Goal: Information Seeking & Learning: Learn about a topic

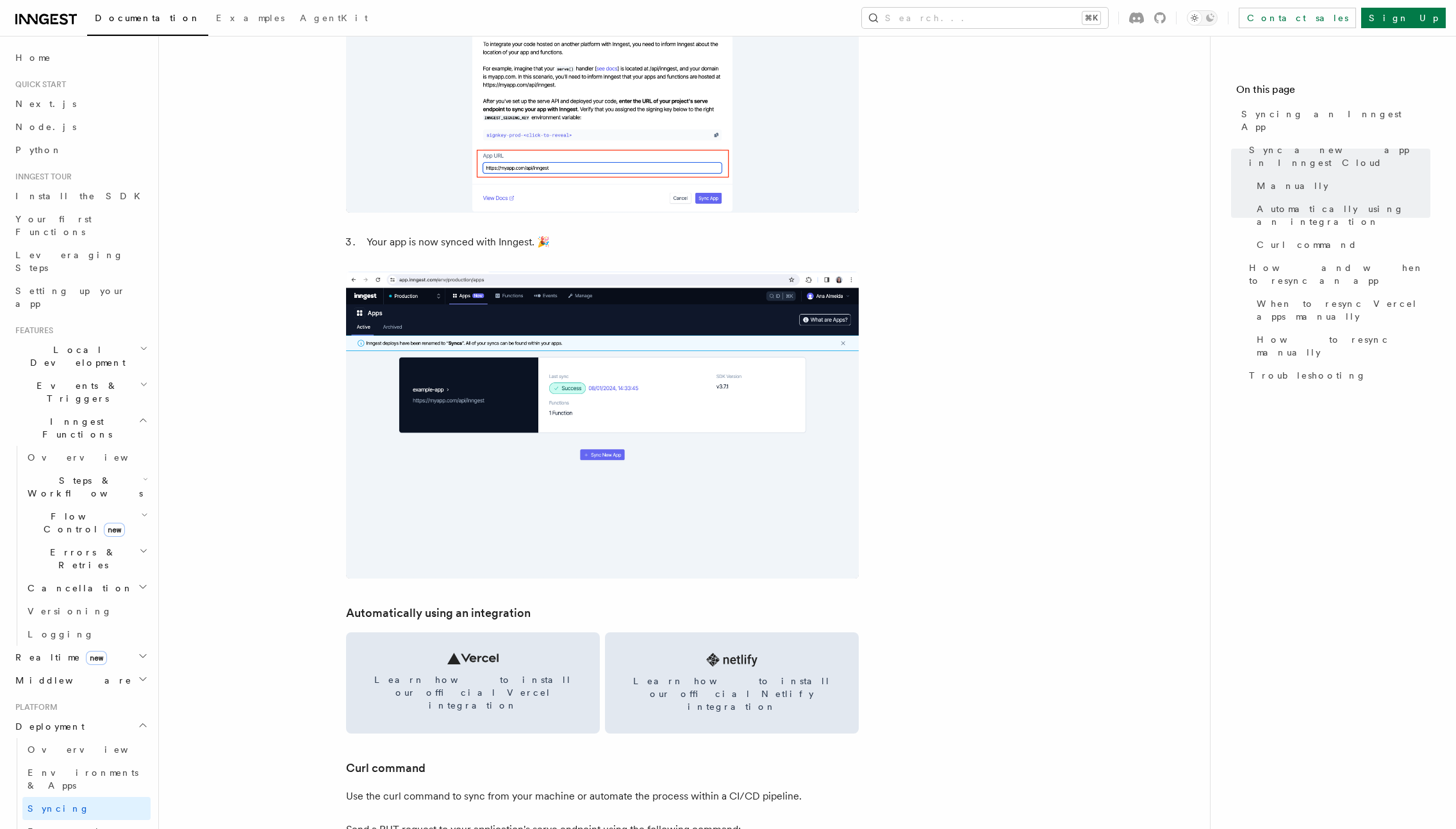
scroll to position [1714, 0]
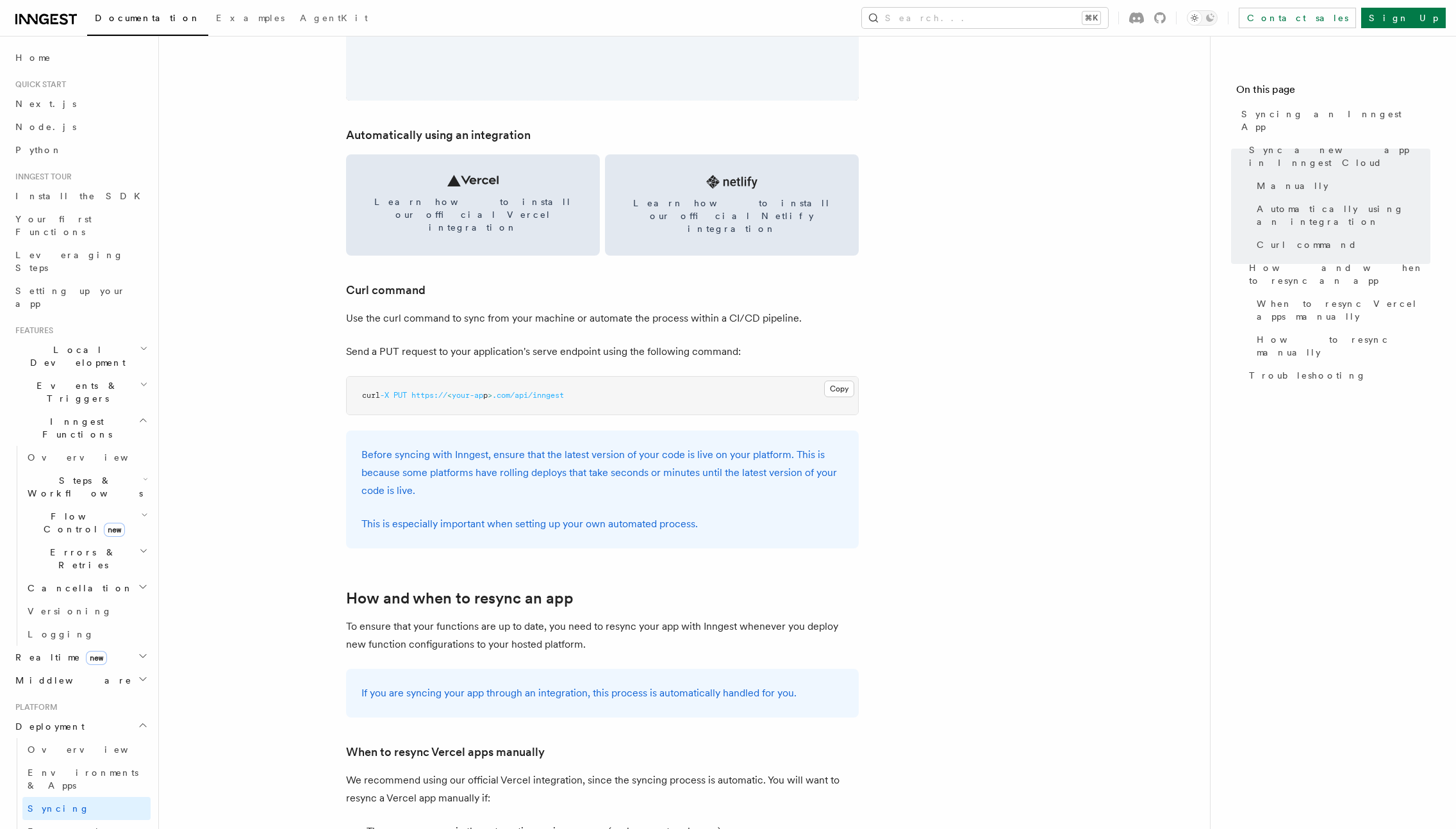
click at [552, 390] on span ".com/api/inngest" at bounding box center [528, 395] width 72 height 9
click at [576, 445] on p "Before syncing with Inngest, ensure that the latest version of your code is liv…" at bounding box center [602, 472] width 482 height 54
click at [562, 390] on span ".com/api/inngest" at bounding box center [528, 395] width 72 height 9
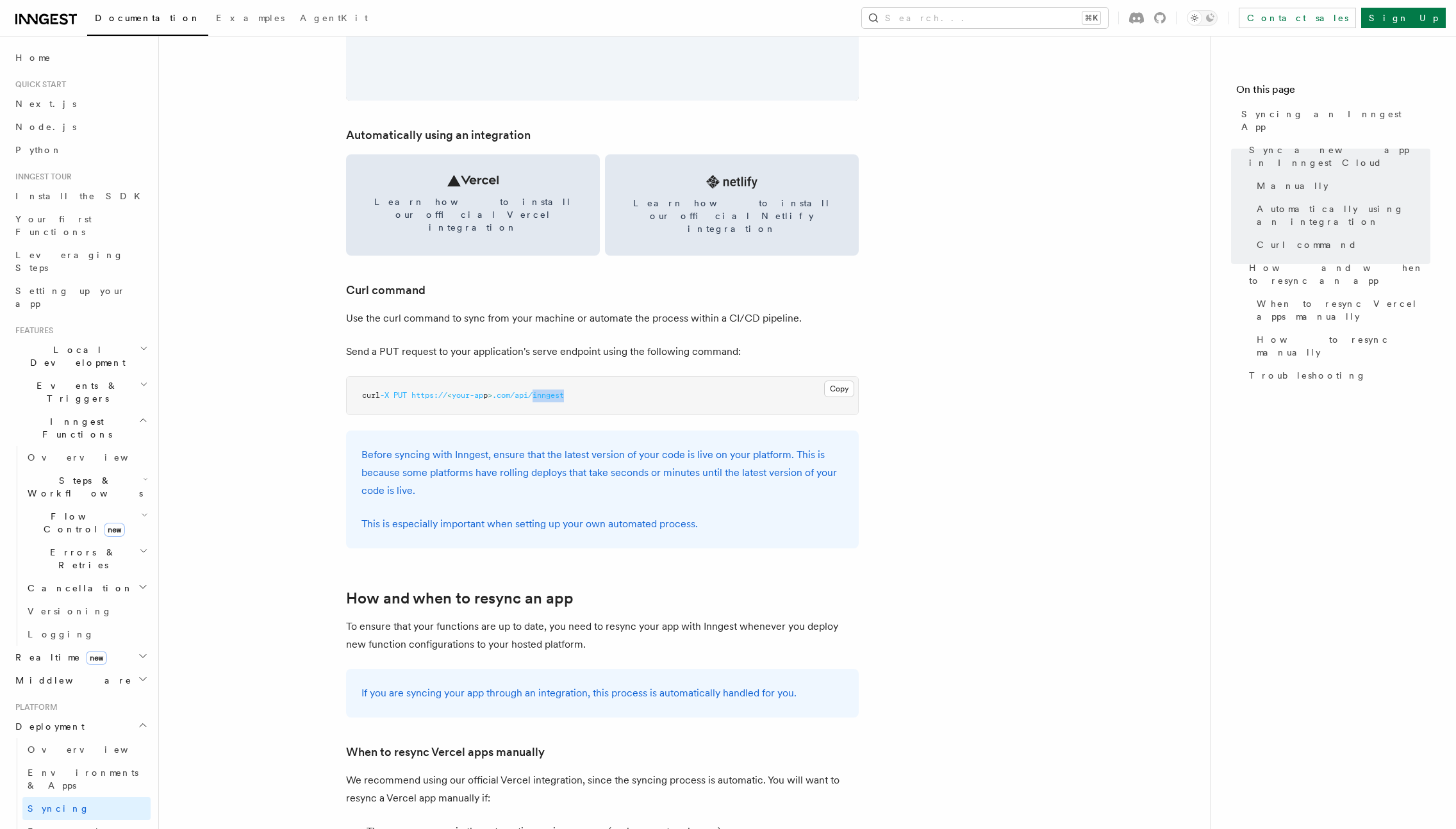
drag, startPoint x: 562, startPoint y: 370, endPoint x: 585, endPoint y: 380, distance: 25.1
click at [563, 390] on span ".com/api/inngest" at bounding box center [528, 395] width 72 height 9
copy span "inngest"
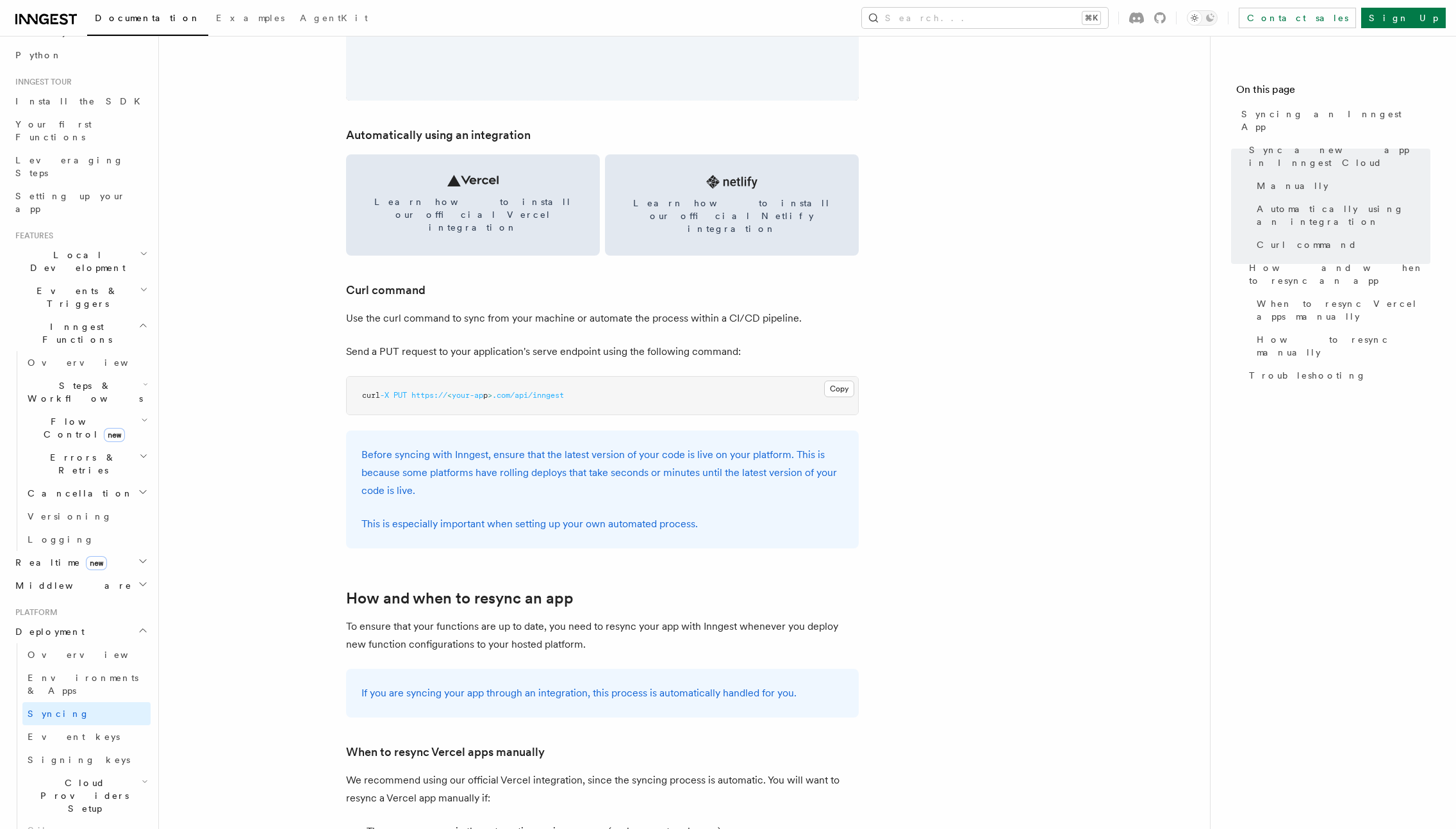
scroll to position [379, 0]
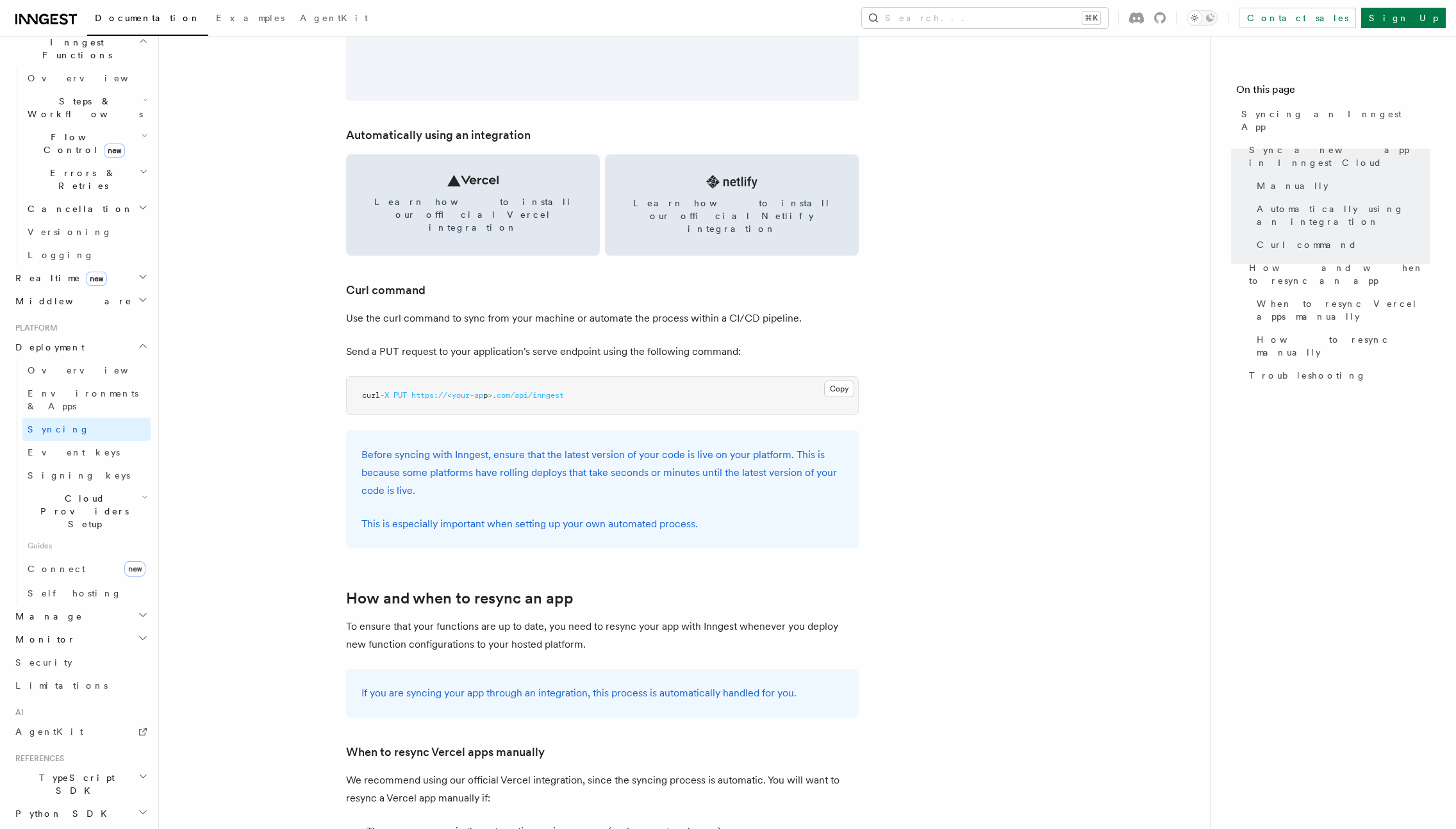
click at [89, 766] on h2 "TypeScript SDK" at bounding box center [80, 784] width 140 height 36
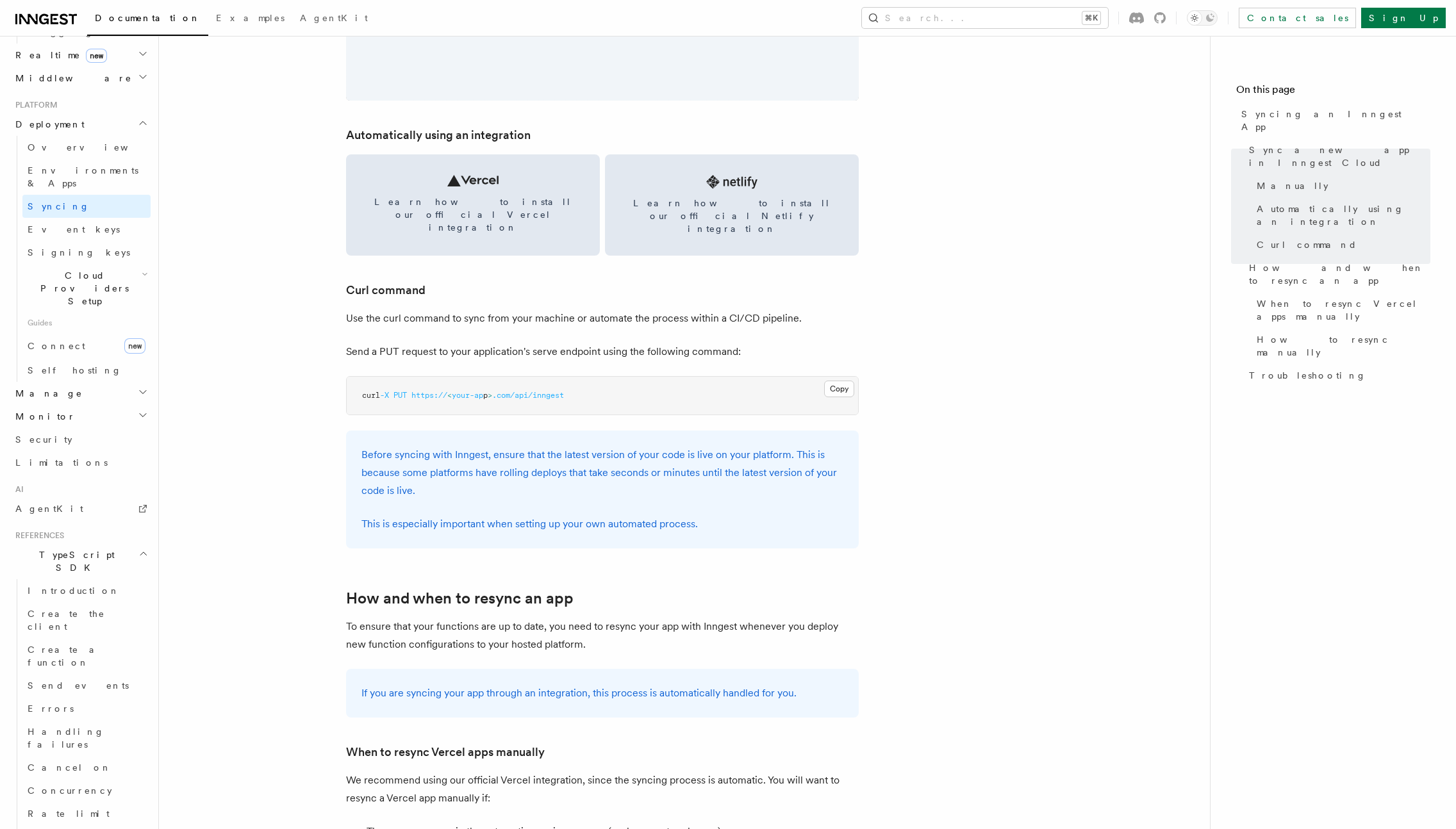
scroll to position [673, 0]
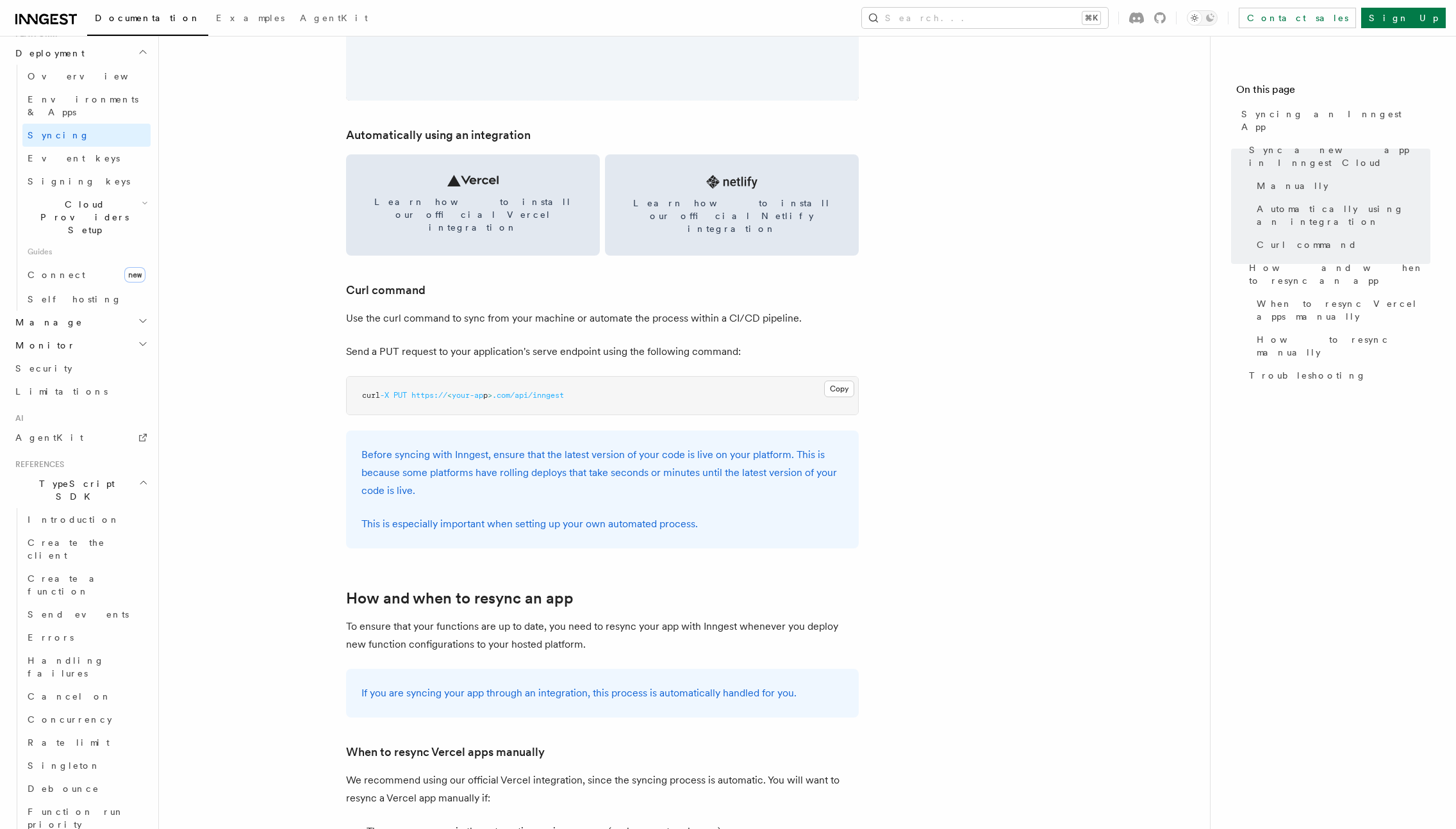
click at [100, 828] on span "Using TypeScript" at bounding box center [77, 839] width 76 height 23
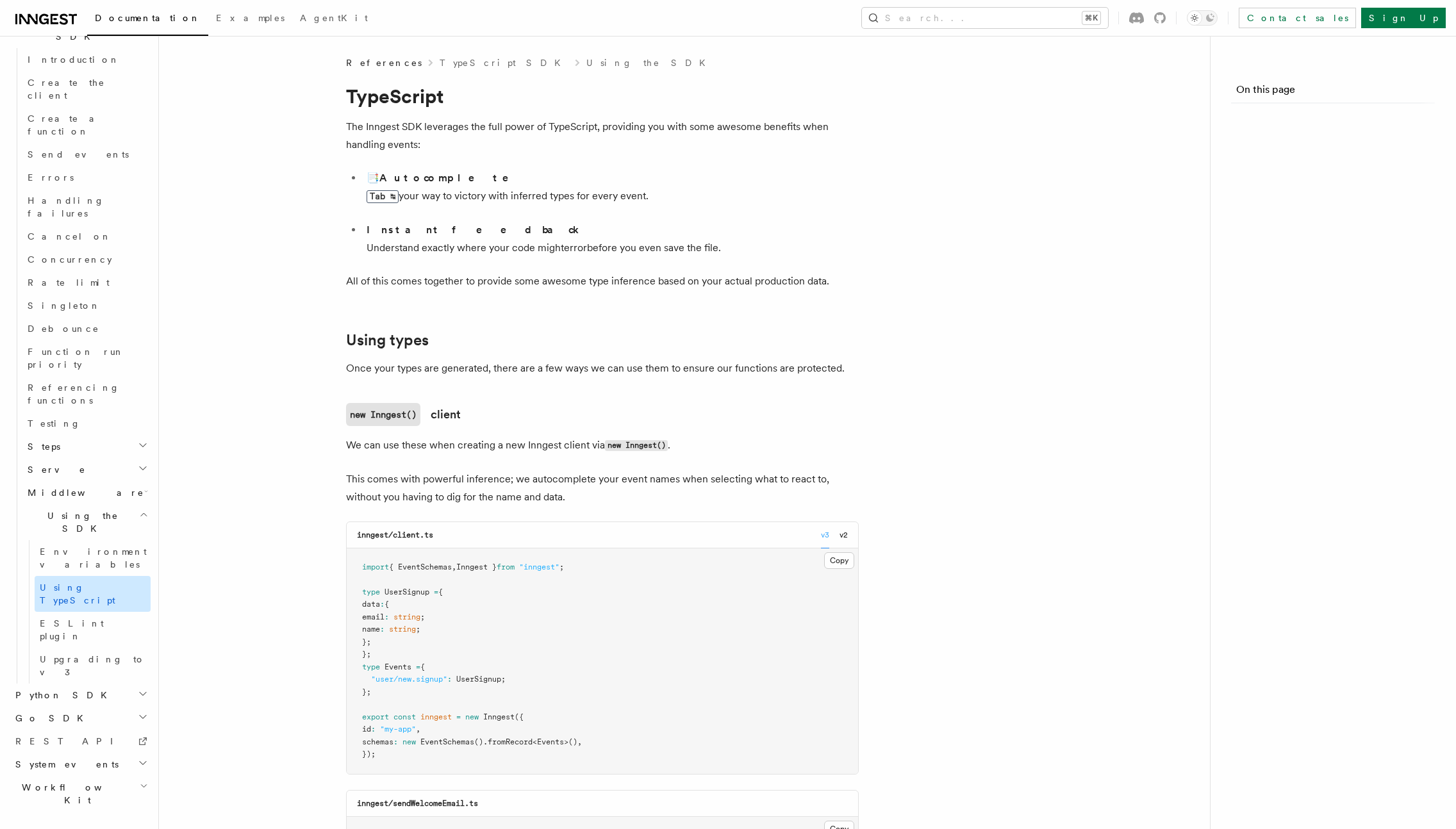
scroll to position [703, 0]
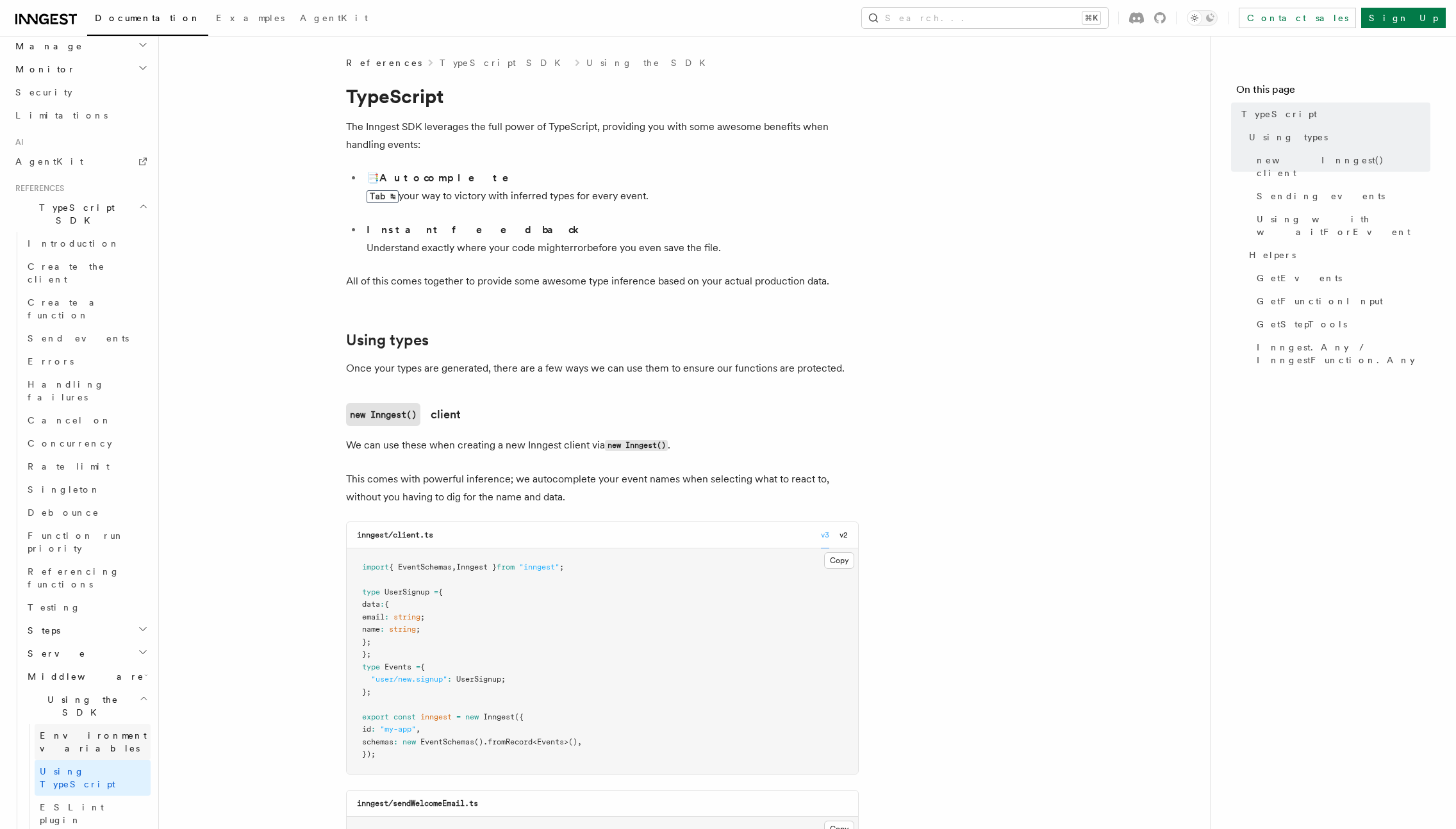
click at [88, 730] on span "Environment variables" at bounding box center [93, 741] width 107 height 23
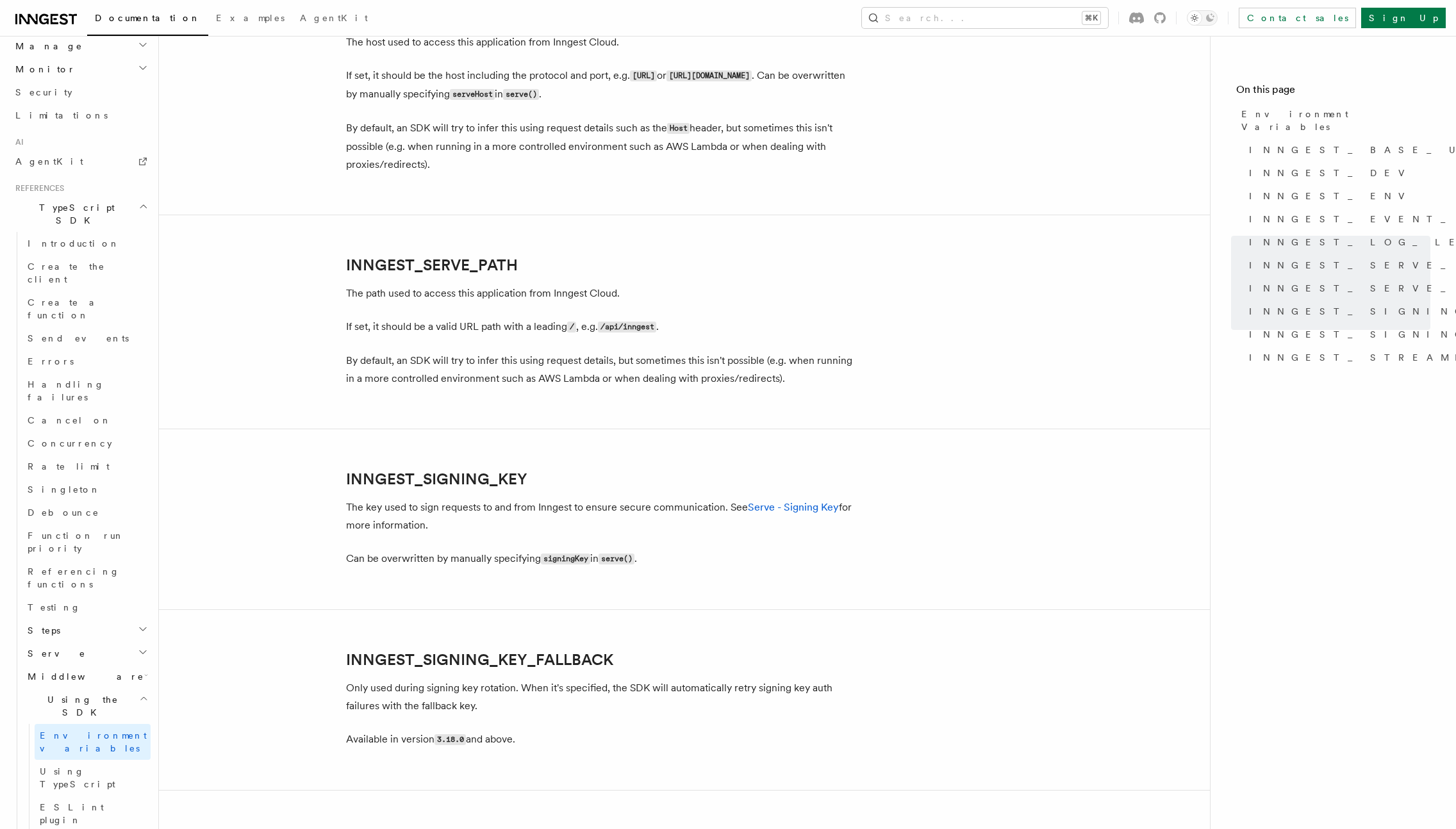
scroll to position [2248, 0]
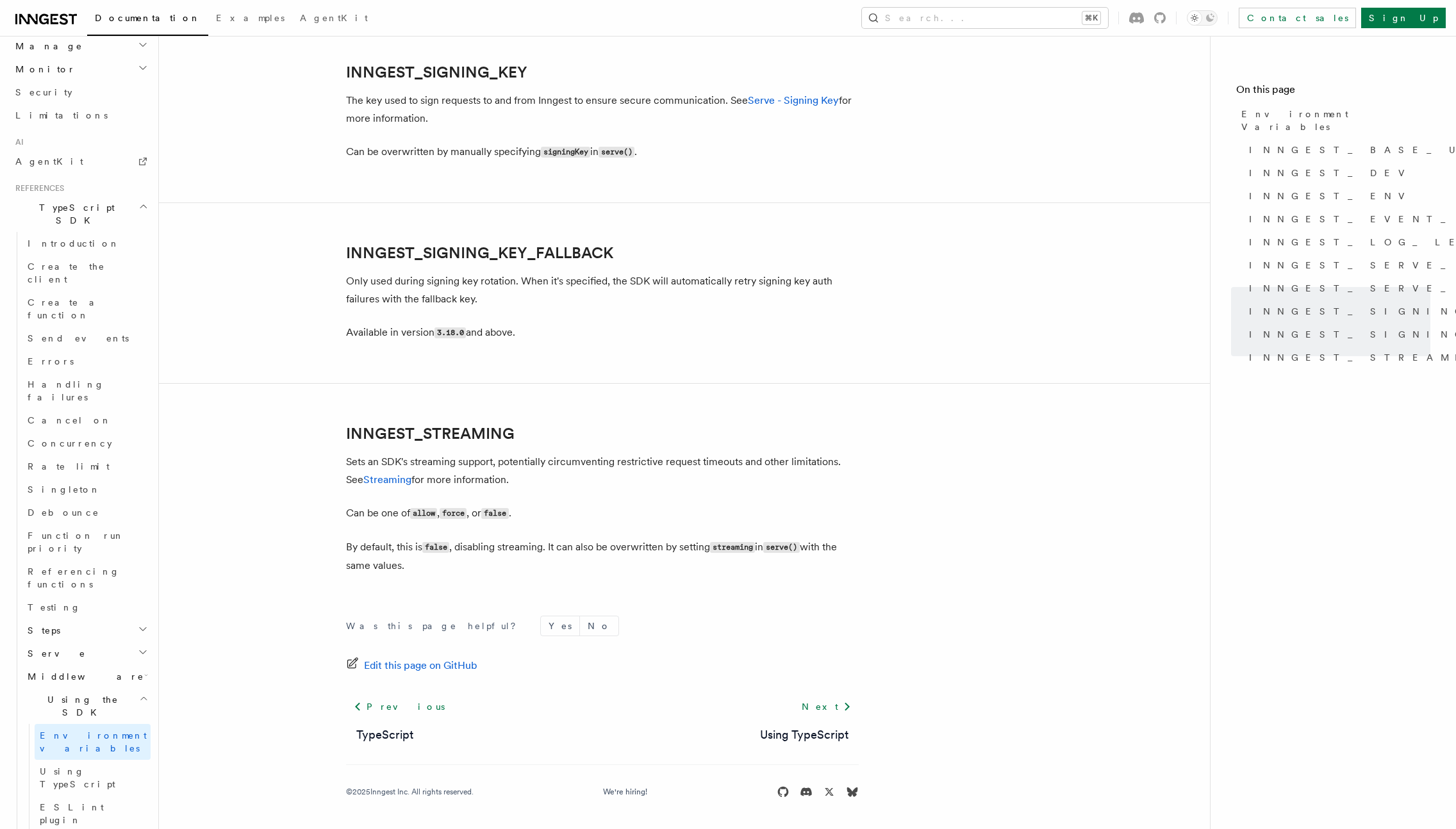
click at [67, 670] on span "Middleware" at bounding box center [83, 676] width 122 height 13
click at [82, 688] on link "Lifecycle" at bounding box center [92, 699] width 116 height 23
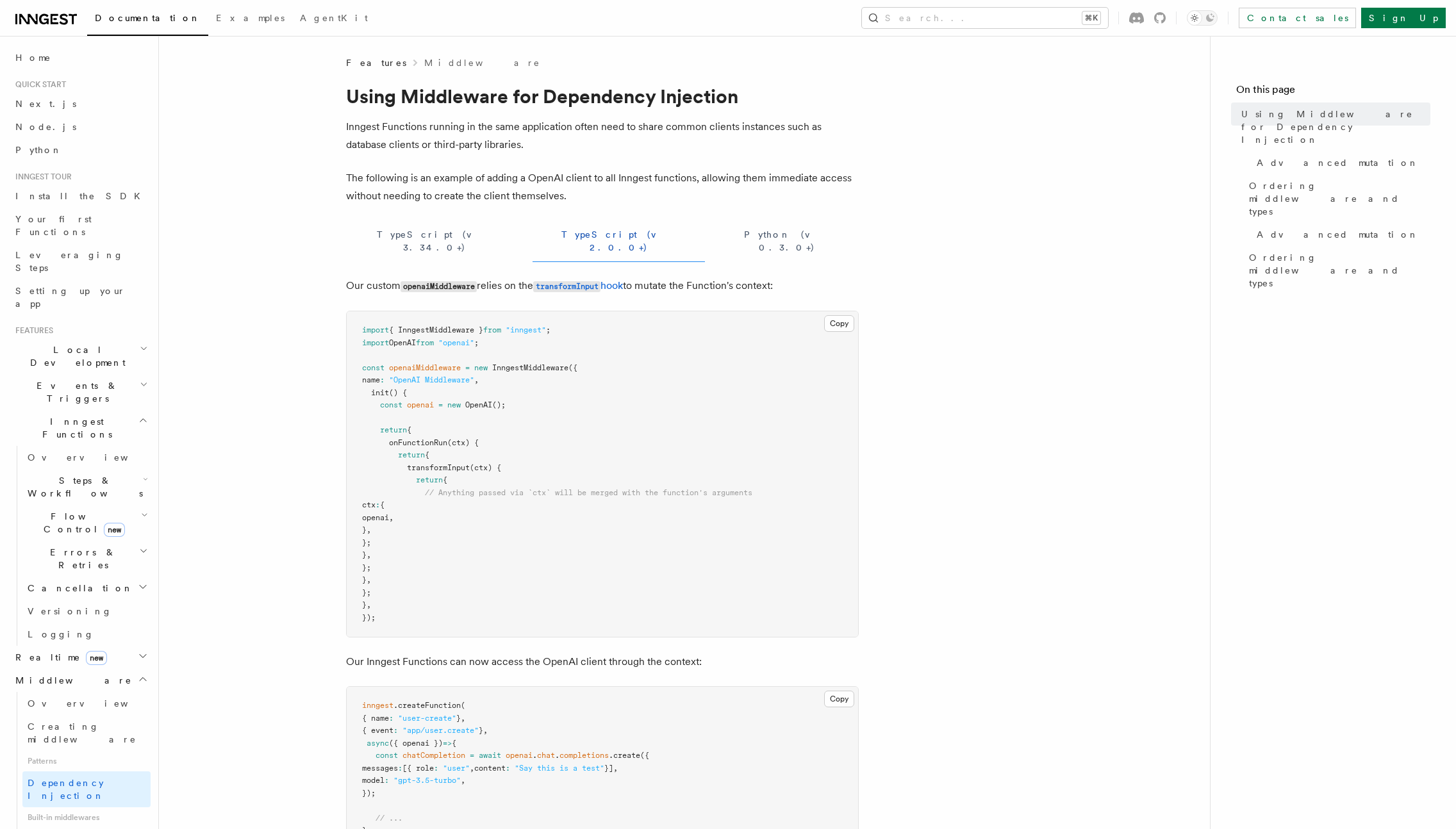
scroll to position [352, 0]
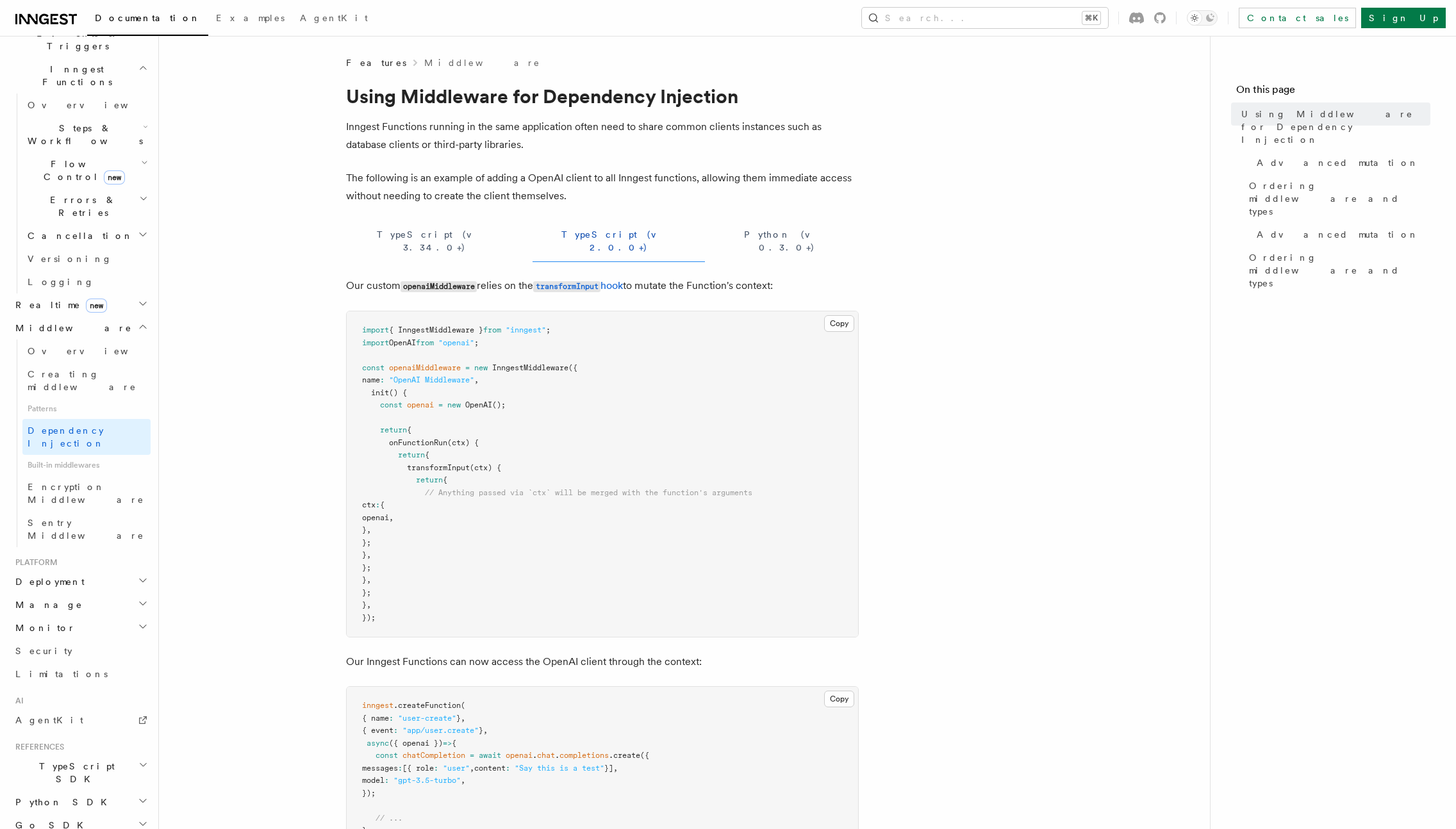
click at [112, 593] on h2 "Manage" at bounding box center [80, 604] width 140 height 23
click at [112, 616] on link "Environments" at bounding box center [86, 627] width 128 height 23
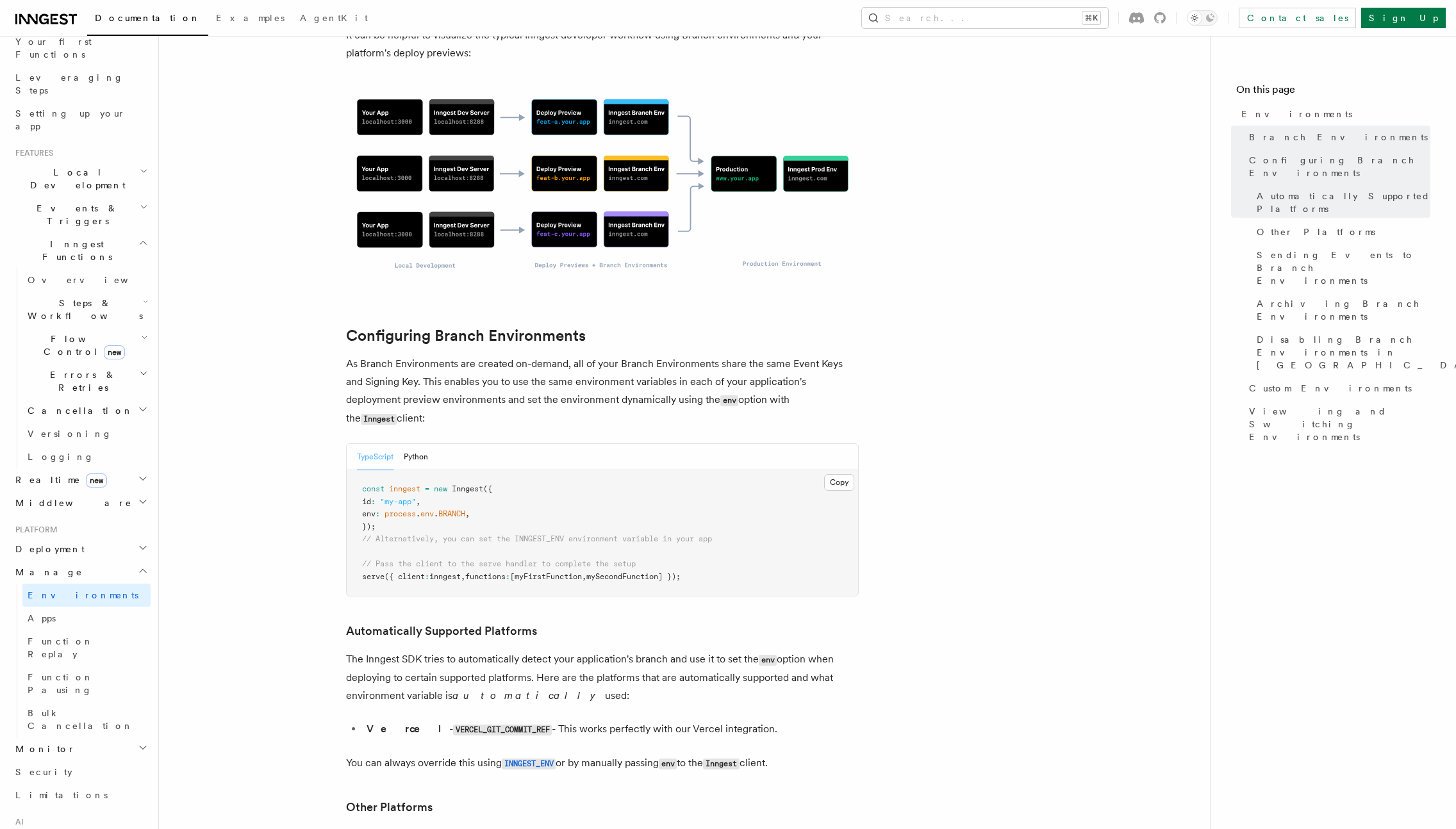
scroll to position [35, 0]
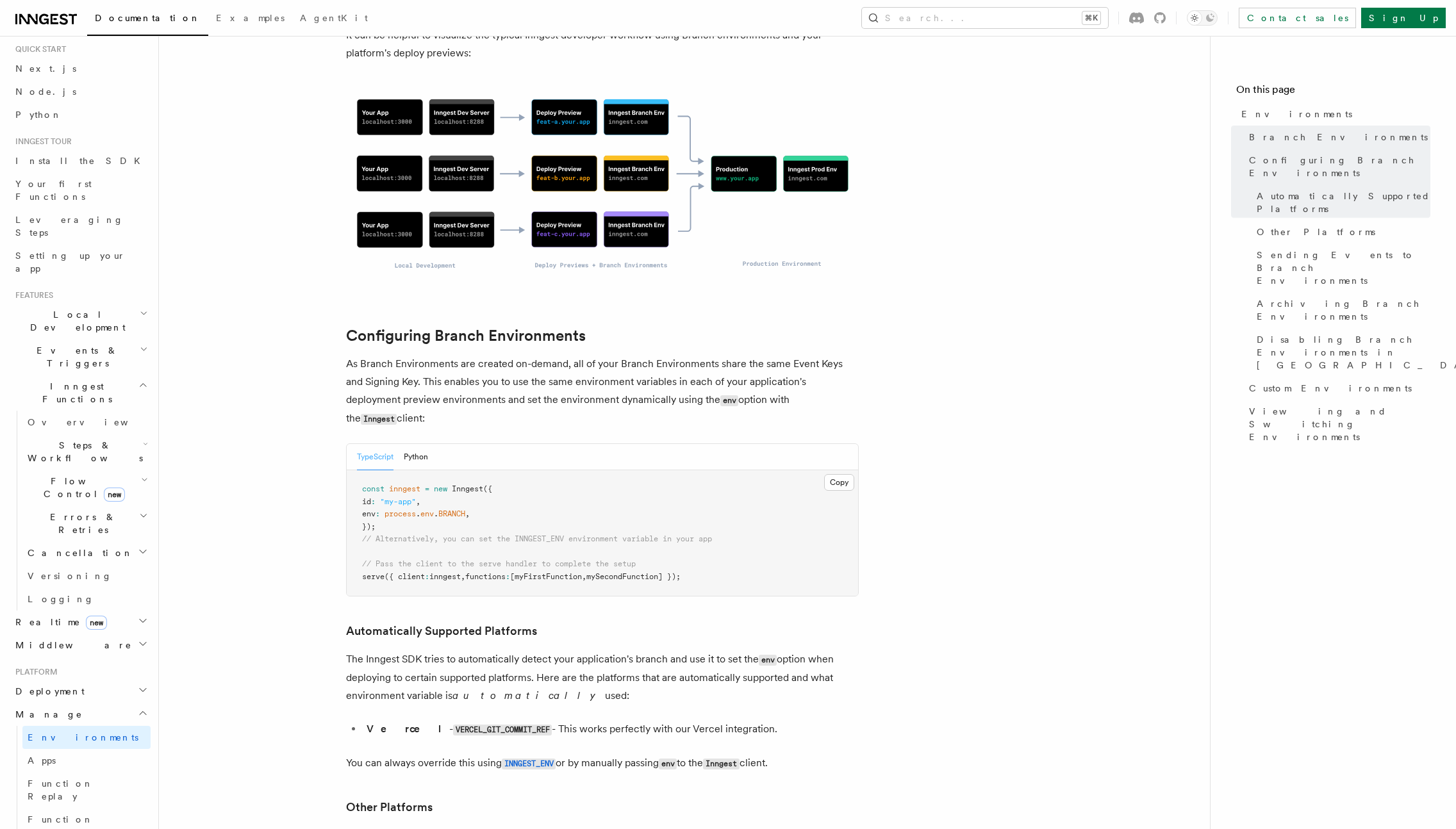
click at [102, 303] on h2 "Local Development" at bounding box center [80, 321] width 140 height 36
click at [88, 209] on link "Leveraging Steps" at bounding box center [80, 227] width 140 height 36
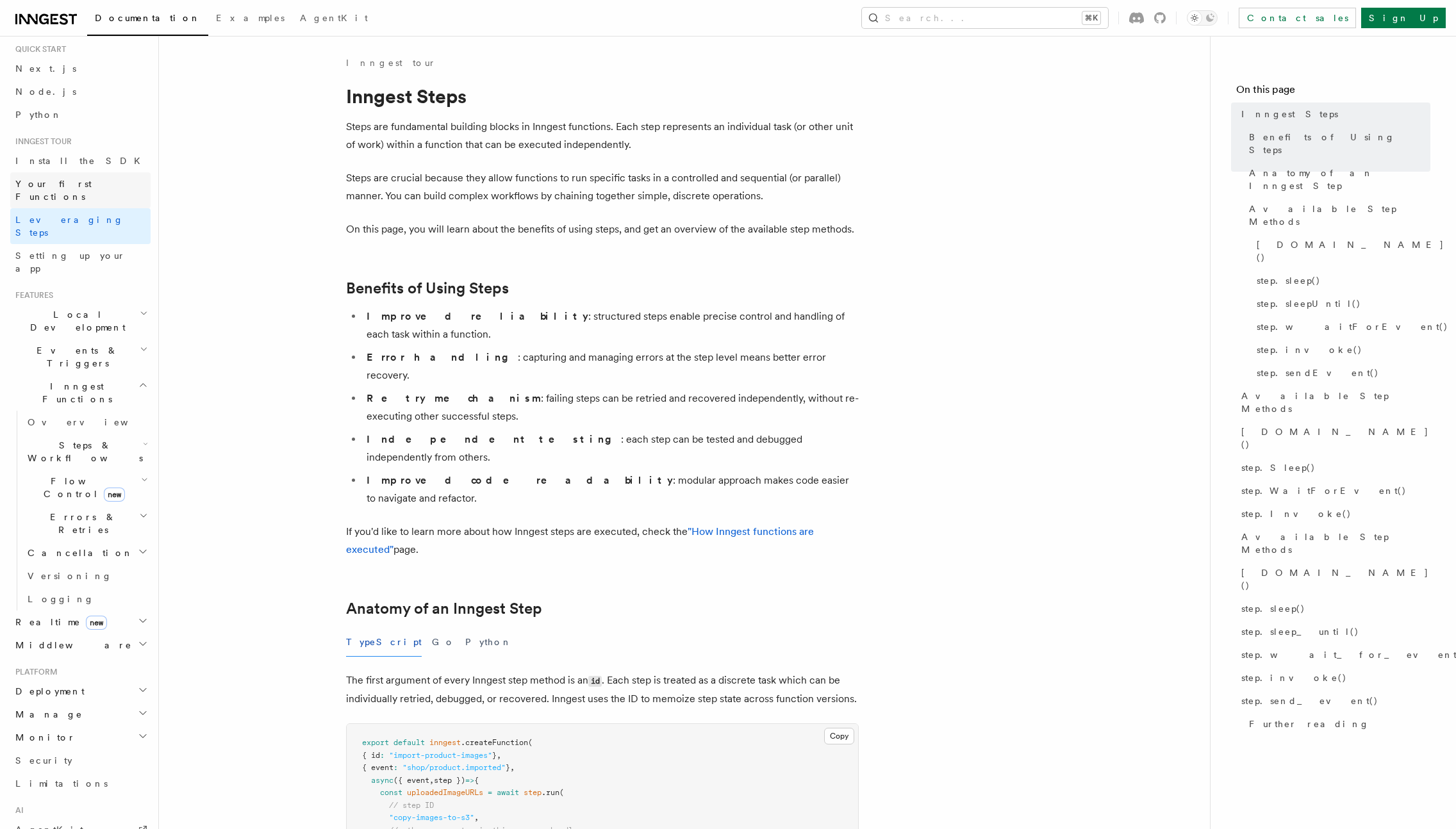
click at [87, 173] on link "Your first Functions" at bounding box center [80, 191] width 140 height 36
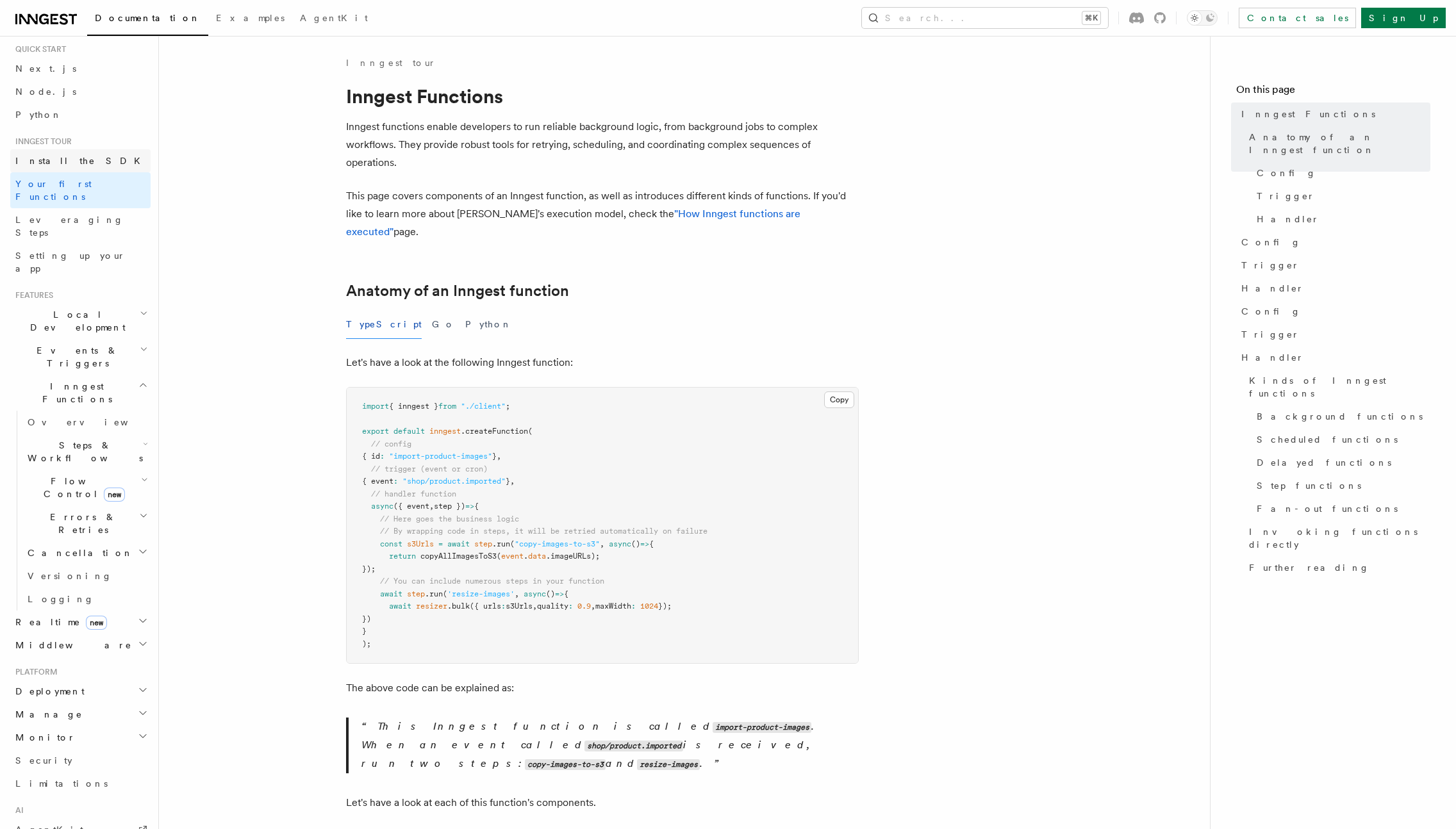
click at [88, 154] on link "Install the SDK" at bounding box center [80, 160] width 140 height 23
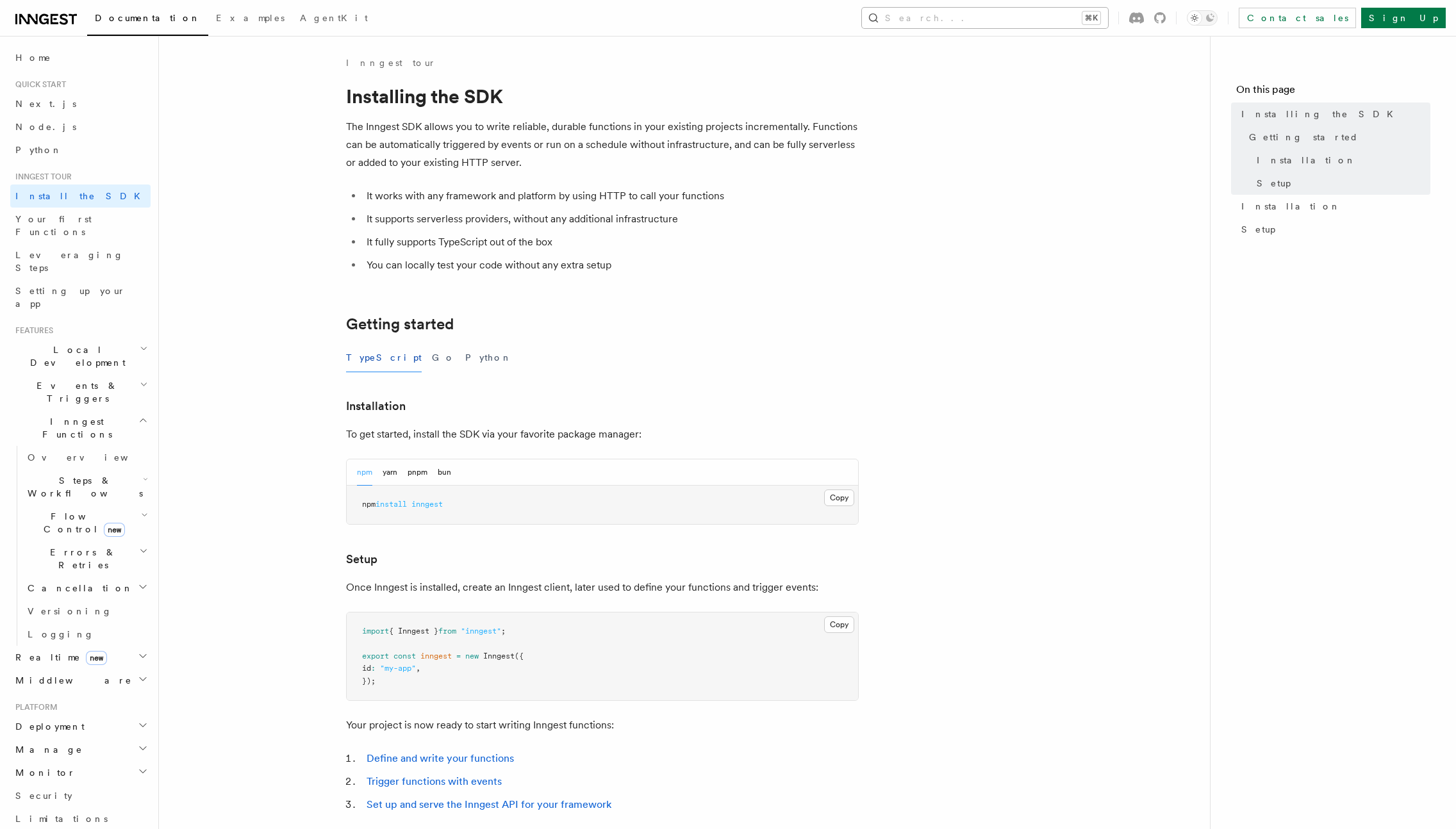
click at [1097, 13] on button "Search... ⌘K" at bounding box center [985, 18] width 246 height 21
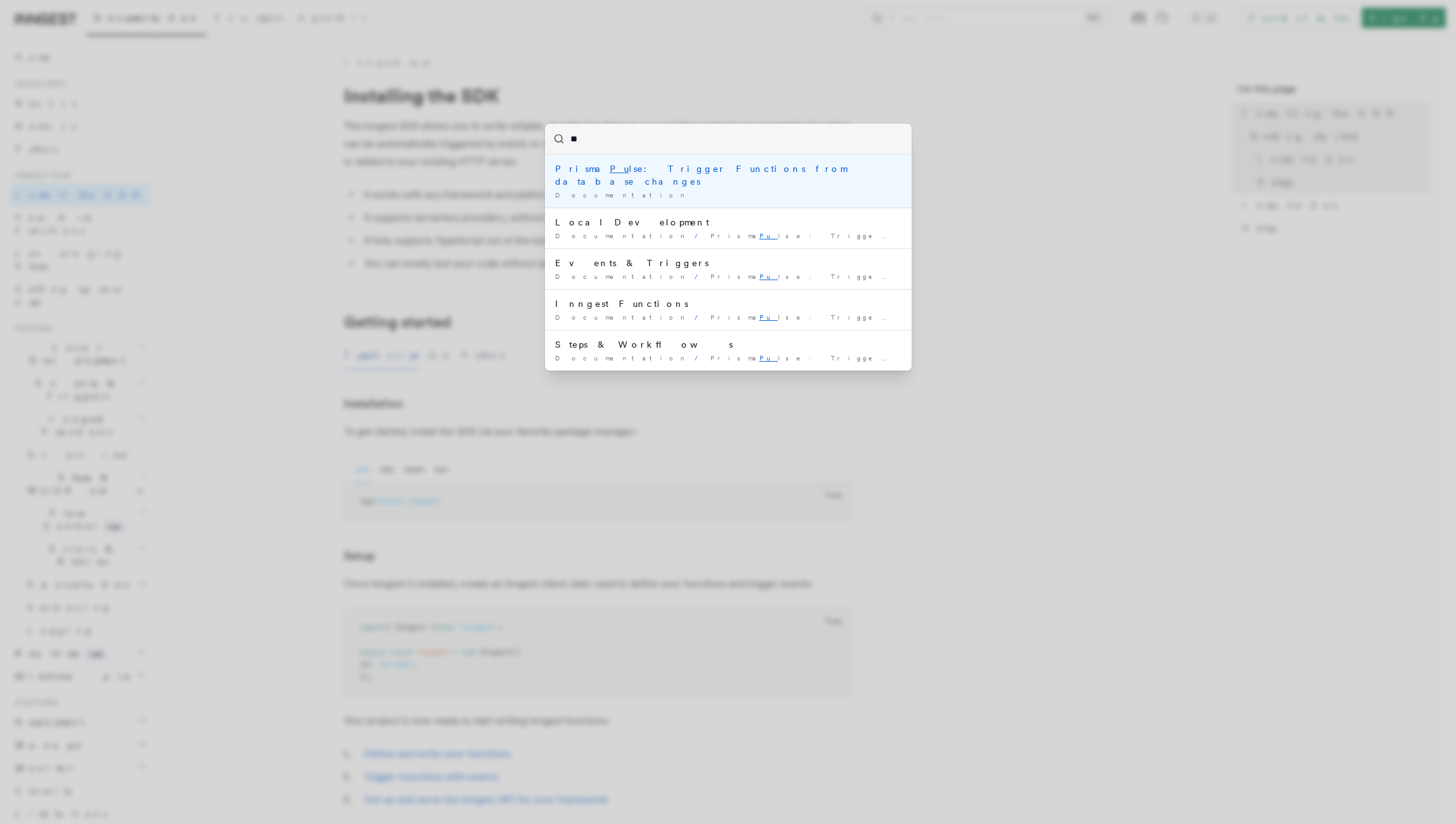
type input "***"
type input "****"
click at [696, 176] on li "Sync ing an Inngest App Documentation /" at bounding box center [728, 174] width 367 height 40
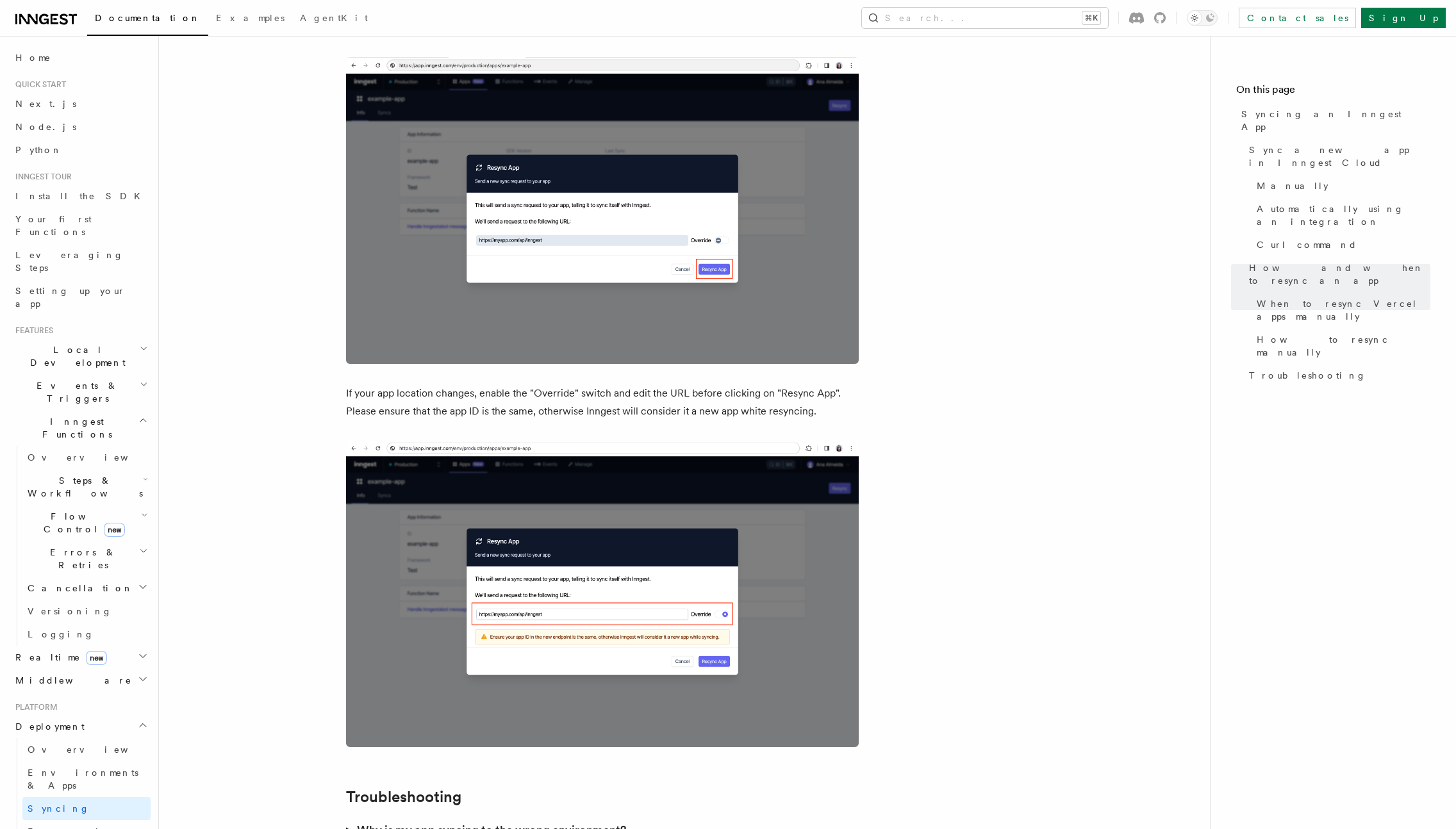
scroll to position [3425, 0]
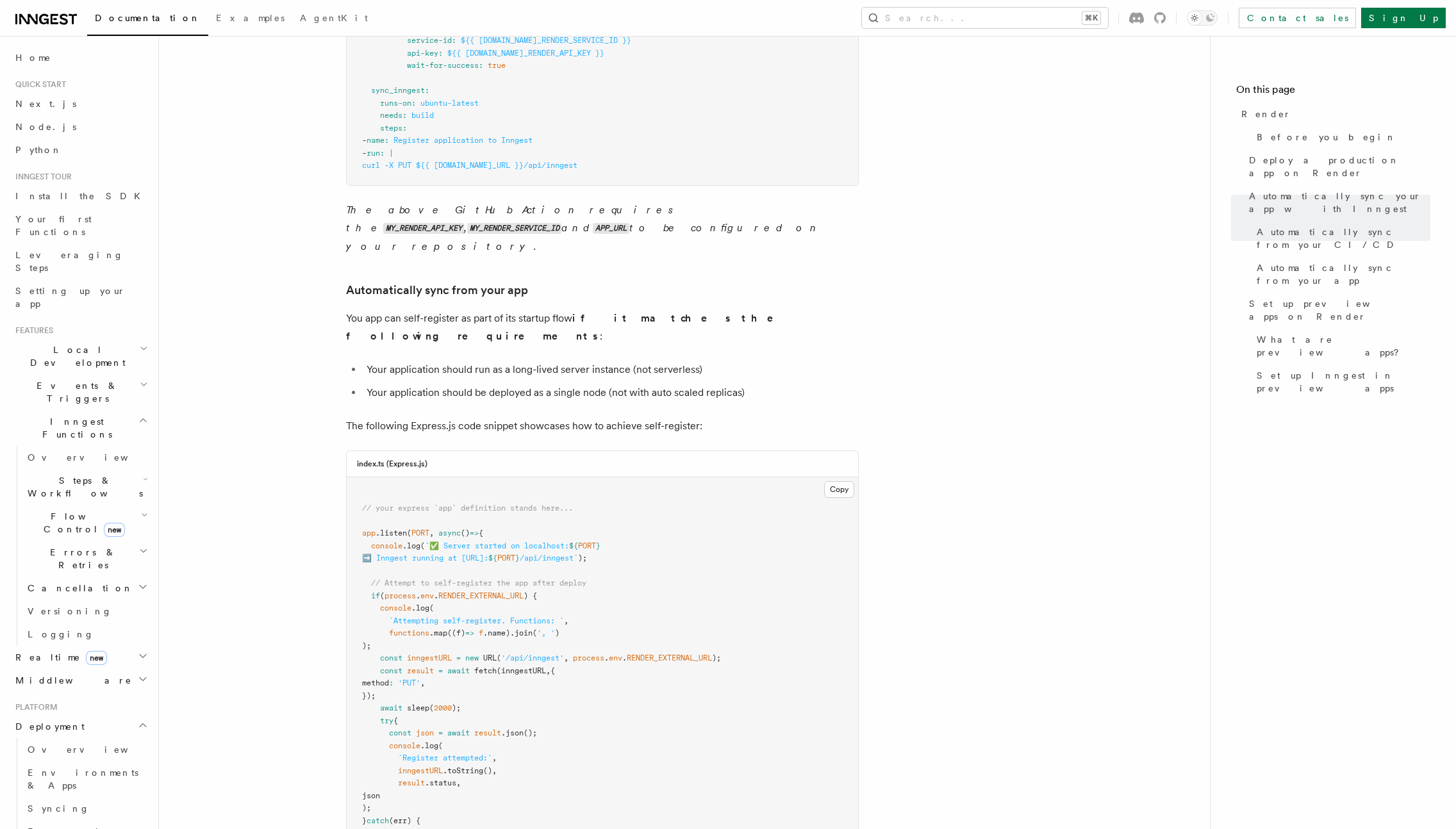
scroll to position [1163, 0]
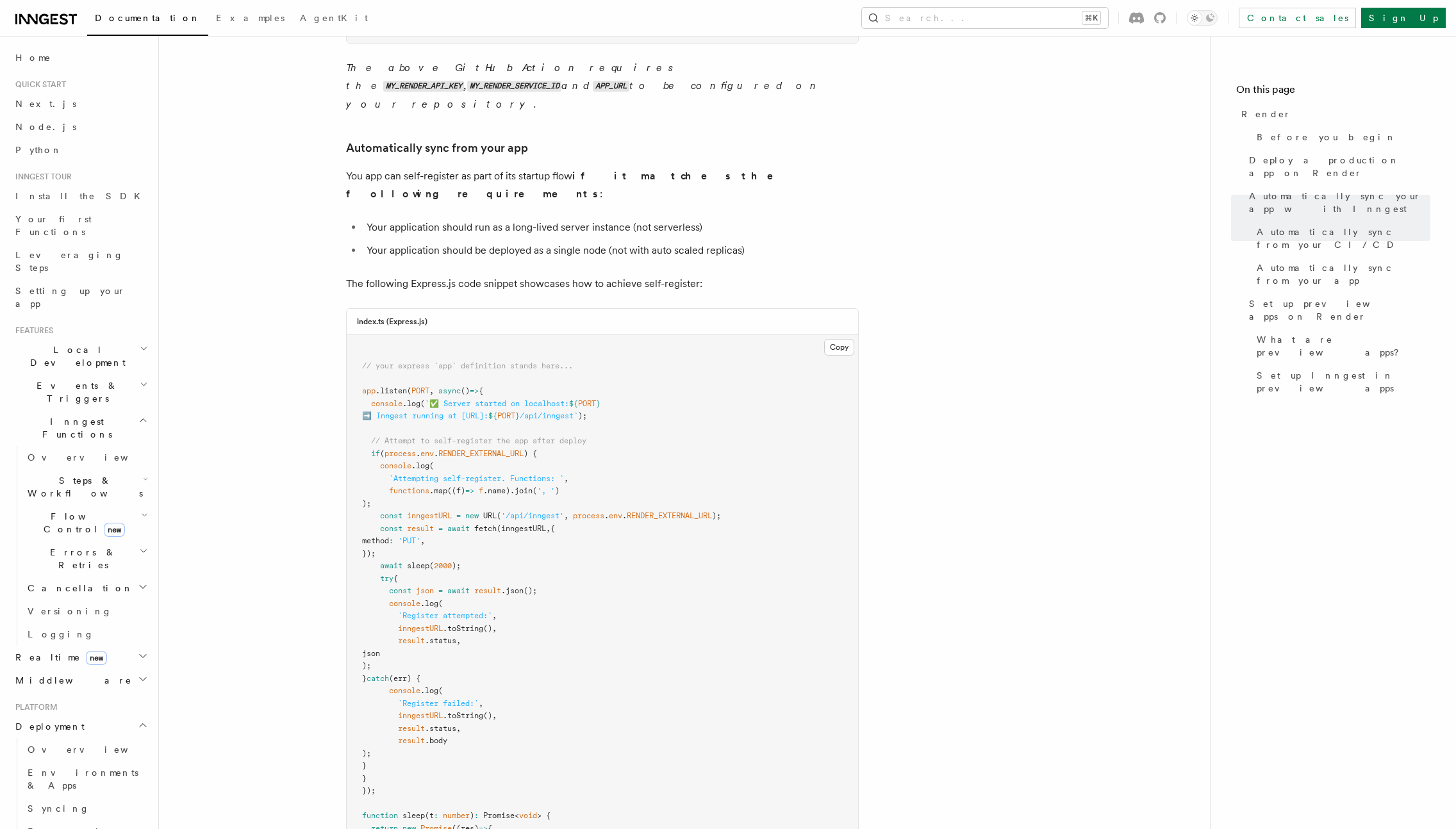
click at [475, 449] on span "RENDER_EXTERNAL_URL" at bounding box center [480, 453] width 85 height 9
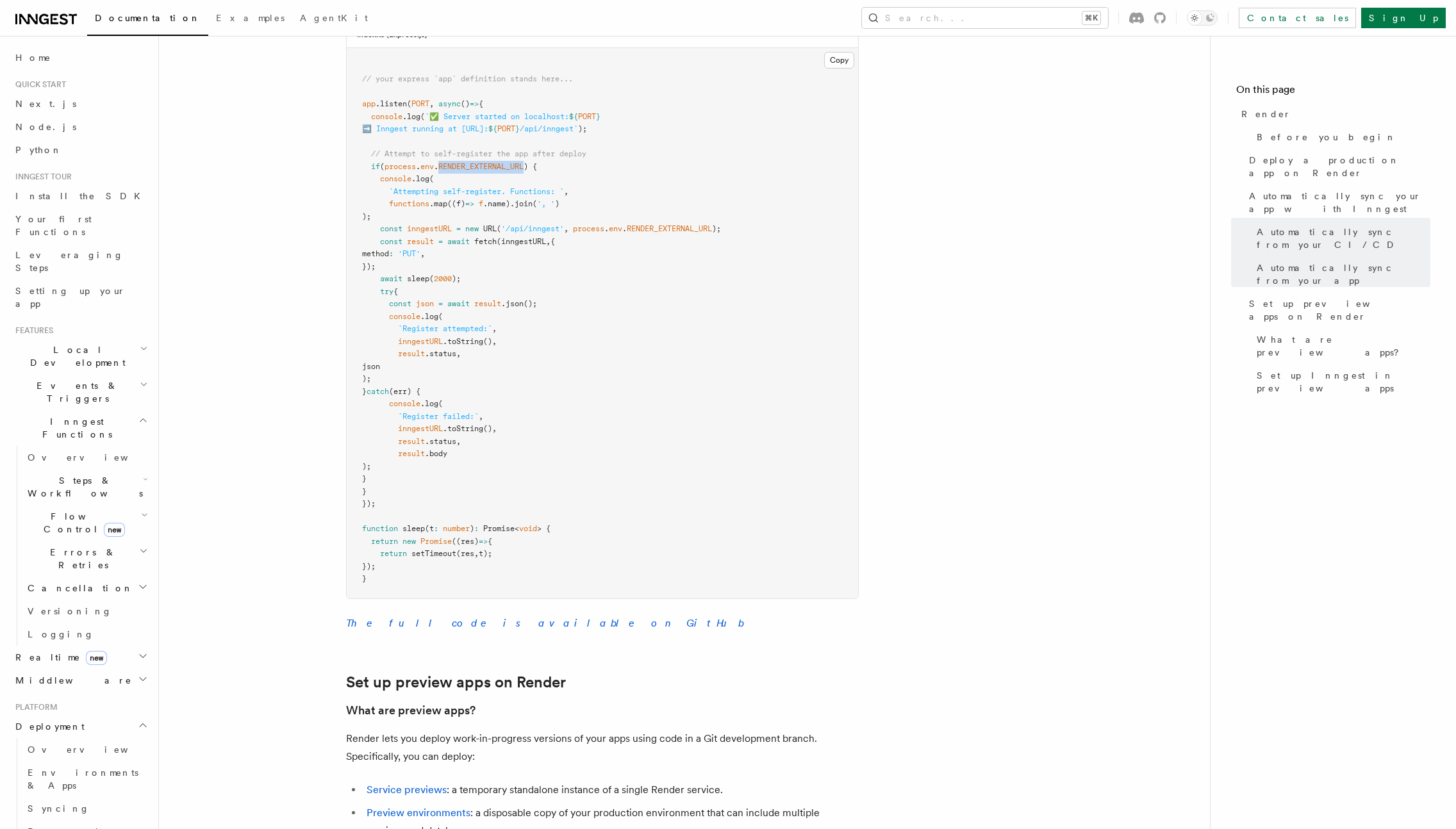
scroll to position [1458, 0]
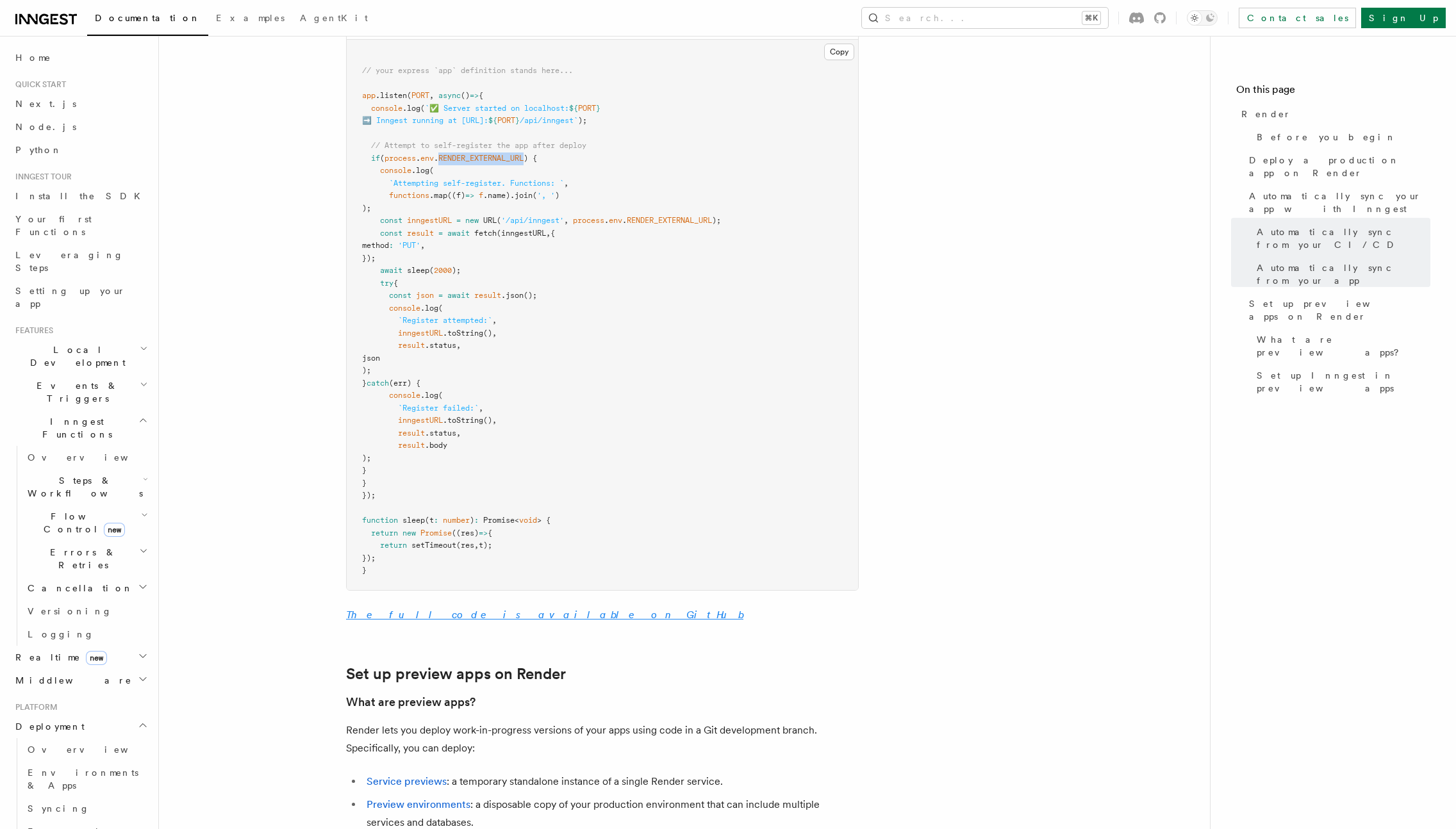
click at [466, 608] on link "The full code is available on GitHub" at bounding box center [544, 614] width 397 height 12
